Goal: Task Accomplishment & Management: Complete application form

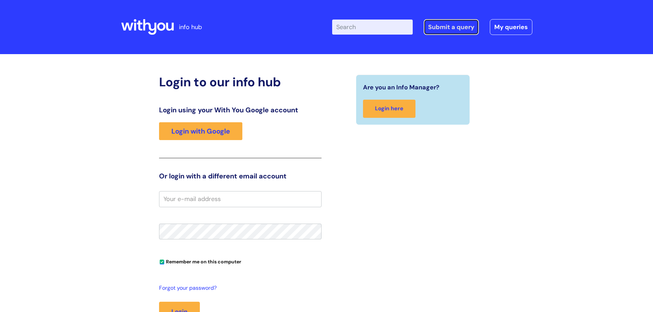
click at [430, 29] on link "Submit a query" at bounding box center [451, 27] width 55 height 16
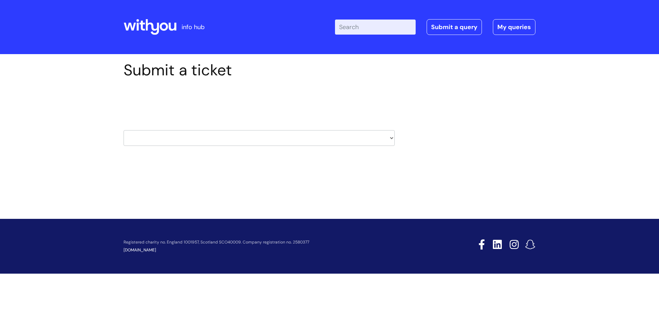
click at [193, 140] on select "HR / People IT and Support Clinical Drug Alerts Finance Accounts Data Support T…" at bounding box center [258, 138] width 271 height 16
click at [114, 184] on div "Submit a ticket Select issue type HR / People IT and Support Clinical Drug Aler…" at bounding box center [329, 125] width 659 height 142
click at [183, 132] on select "HR / People IT and Support Clinical Drug Alerts Finance Accounts Data Support T…" at bounding box center [258, 138] width 271 height 16
select select "it_and_support"
click at [123, 130] on select "HR / People IT and Support Clinical Drug Alerts Finance Accounts Data Support T…" at bounding box center [258, 138] width 271 height 16
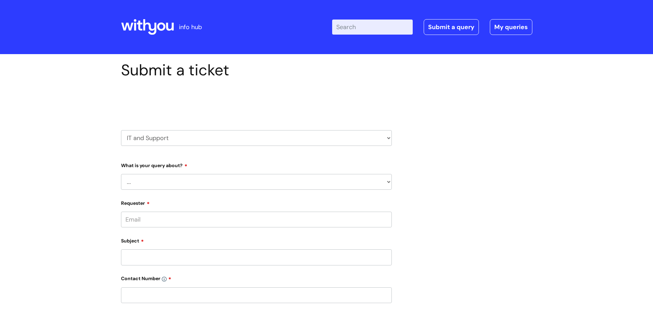
click at [179, 184] on select "... Mobile Phone Reset & MFA Accounts, Starters and Leavers IT Hardware issue I…" at bounding box center [256, 182] width 271 height 16
click at [121, 174] on select "... Mobile Phone Reset & MFA Accounts, Starters and Leavers IT Hardware issue I…" at bounding box center [256, 182] width 271 height 16
click at [161, 218] on select "... My problem is not listed" at bounding box center [259, 218] width 265 height 16
click at [163, 184] on select "... Mobile Phone Reset & MFA Accounts, Starters and Leavers IT Hardware issue I…" at bounding box center [256, 182] width 271 height 16
click at [121, 174] on select "... Mobile Phone Reset & MFA Accounts, Starters and Leavers IT Hardware issue I…" at bounding box center [256, 182] width 271 height 16
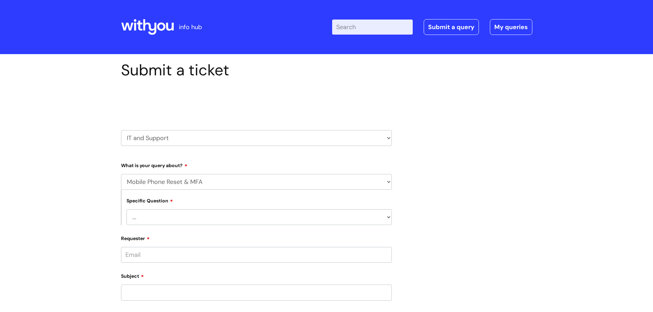
click at [165, 216] on select "... Support with Mobile Phone Reset & MFA" at bounding box center [259, 218] width 265 height 16
click at [168, 181] on select "... Mobile Phone Reset & MFA Accounts, Starters and Leavers IT Hardware issue I…" at bounding box center [256, 182] width 271 height 16
click at [121, 174] on select "... Mobile Phone Reset & MFA Accounts, Starters and Leavers IT Hardware issue I…" at bounding box center [256, 182] width 271 height 16
click at [155, 220] on select "... My problem is not listed" at bounding box center [259, 218] width 265 height 16
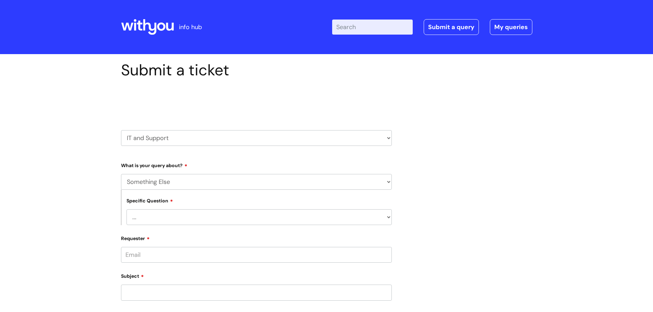
click at [154, 178] on select "... Mobile Phone Reset & MFA Accounts, Starters and Leavers IT Hardware issue I…" at bounding box center [256, 182] width 271 height 16
select select "System/software"
click at [121, 174] on select "... Mobile Phone Reset & MFA Accounts, Starters and Leavers IT Hardware issue I…" at bounding box center [256, 182] width 271 height 16
click at [152, 215] on select "... Halo PCMIS Iaptus NHS Email CJSM Email Mitel Another System Google (Workspa…" at bounding box center [259, 218] width 265 height 16
select select "Iaptus"
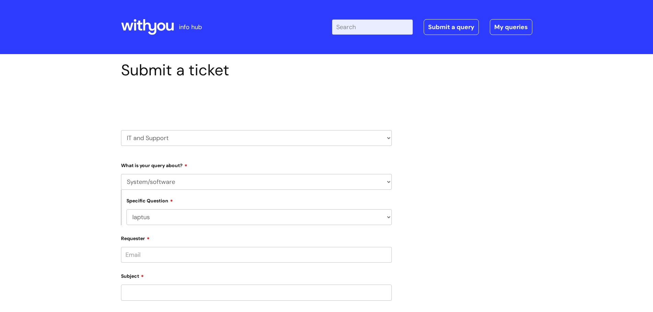
click at [127, 210] on select "... Halo PCMIS Iaptus NHS Email CJSM Email Mitel Another System Google (Workspa…" at bounding box center [259, 218] width 265 height 16
click at [139, 249] on select "... I’ve got an issue or I think I’ve found a fault." at bounding box center [259, 253] width 265 height 16
select select "I’ve got an issue or I think I’ve found a fault."
click at [127, 245] on select "... I’ve got an issue or I think I’ve found a fault." at bounding box center [259, 253] width 265 height 16
click at [82, 182] on div "Submit a ticket Select issue type HR / People IT and Support Clinical Drug Aler…" at bounding box center [326, 304] width 653 height 500
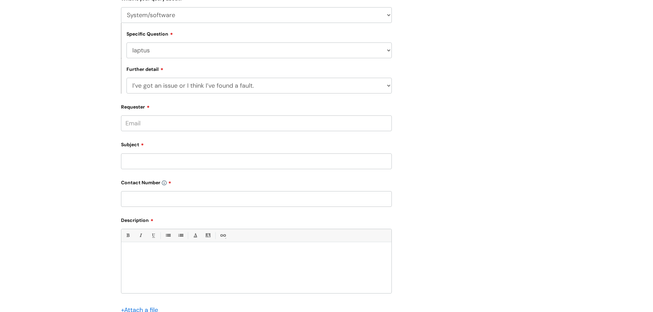
scroll to position [171, 0]
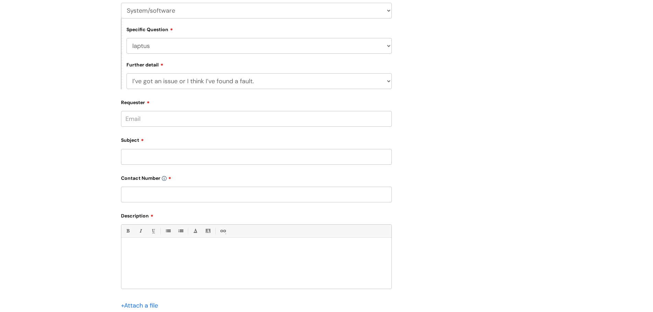
click at [152, 117] on input "Requester" at bounding box center [256, 119] width 271 height 16
type input "beth.hall@wearewithyou.org.uk"
click at [163, 152] on input "Subject" at bounding box center [256, 157] width 271 height 16
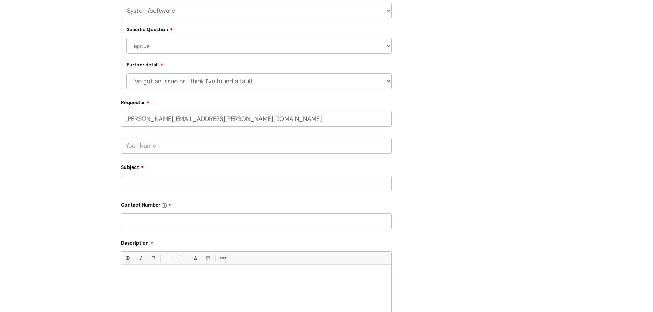
click at [158, 149] on input "text" at bounding box center [256, 146] width 271 height 16
type input "Beth Hall"
click at [163, 183] on input "Subject" at bounding box center [256, 184] width 271 height 16
click at [159, 186] on input "Iaptus - not MFA code" at bounding box center [256, 184] width 271 height 16
type input "Iaptus - no MFA code"
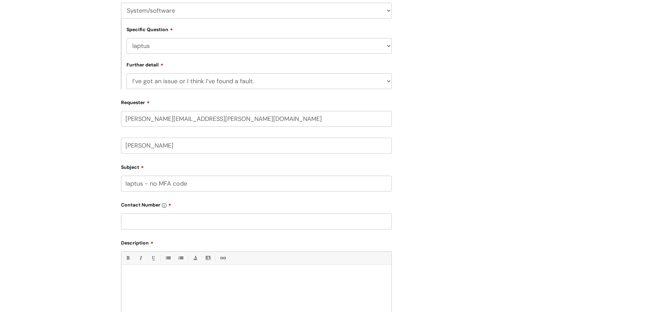
click at [154, 223] on input "text" at bounding box center [256, 222] width 271 height 16
type input "07956176674"
click at [165, 282] on div at bounding box center [256, 292] width 270 height 47
click at [217, 277] on p "I know there are currently issues with iaptus but I had to restart my laptop to…" at bounding box center [257, 277] width 260 height 6
click at [331, 277] on p "I know there are currently issues with iaptus currently. I had to restart my la…" at bounding box center [257, 277] width 260 height 6
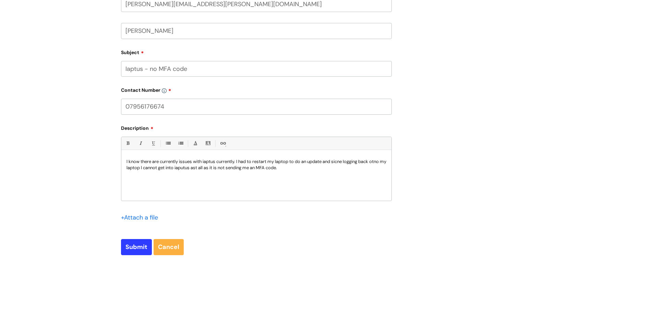
scroll to position [309, 0]
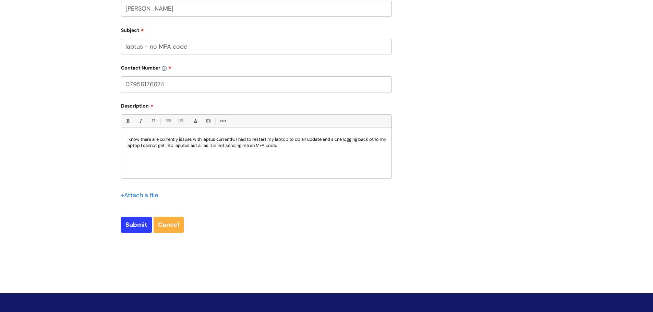
click at [191, 144] on p "I know there are currently issues with iaptus currently. I had to restart my la…" at bounding box center [257, 143] width 260 height 12
click at [188, 145] on p "I know there are currently issues with iaptus currently. I had to restart my la…" at bounding box center [257, 143] width 260 height 12
click at [191, 145] on p "I know there are currently issues with iaptus currently. I had to restart my la…" at bounding box center [257, 143] width 260 height 12
click at [201, 146] on p "I know there are currently issues with iaptus currently. I had to restart my la…" at bounding box center [257, 143] width 260 height 12
click at [164, 139] on p "I know there are currently issues with iaptus currently. I had to restart my la…" at bounding box center [257, 143] width 260 height 12
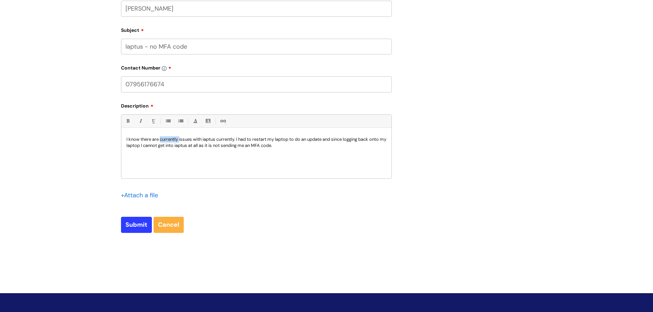
click at [164, 139] on p "I know there are currently issues with iaptus currently. I had to restart my la…" at bounding box center [257, 143] width 260 height 12
click at [289, 147] on p "I know there are issues with iaptus currently. I had to restart my laptop to do…" at bounding box center [257, 143] width 260 height 12
click at [219, 138] on p "I know there are issues with iaptus currently. I had to restart my laptop to do…" at bounding box center [257, 143] width 260 height 12
click at [290, 147] on p "I know there are issues with iaptus currently but I had to restart my laptop to…" at bounding box center [257, 143] width 260 height 12
click at [132, 222] on input "Submit" at bounding box center [136, 225] width 31 height 16
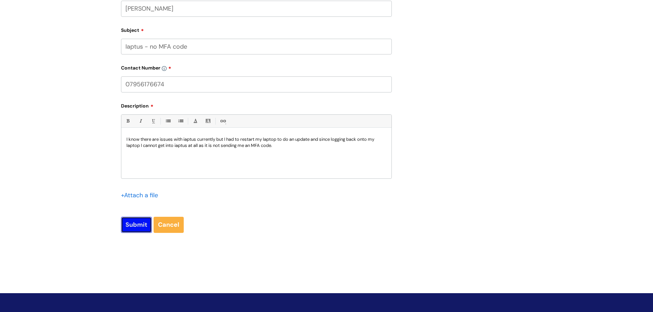
type input "Please Wait..."
